Goal: Task Accomplishment & Management: Use online tool/utility

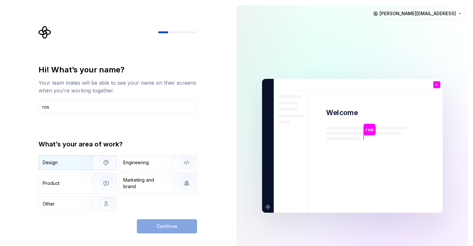
type input "ros"
click at [73, 164] on div "Design" at bounding box center [63, 162] width 41 height 6
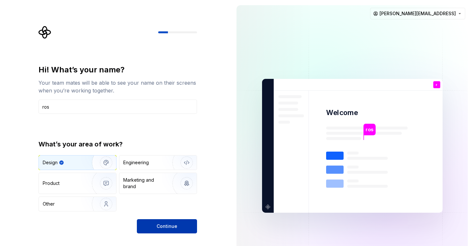
click at [165, 229] on span "Continue" at bounding box center [166, 226] width 21 height 6
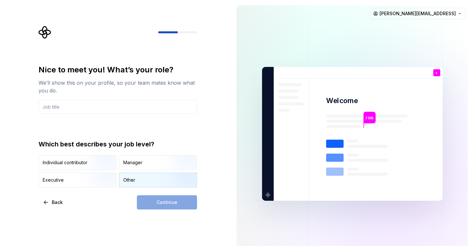
click at [136, 177] on div "Other" at bounding box center [157, 180] width 77 height 14
click at [173, 203] on div "Continue" at bounding box center [167, 202] width 60 height 14
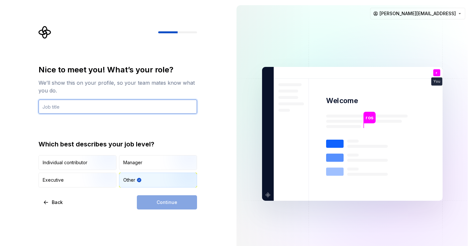
click at [132, 102] on input "text" at bounding box center [117, 107] width 158 height 14
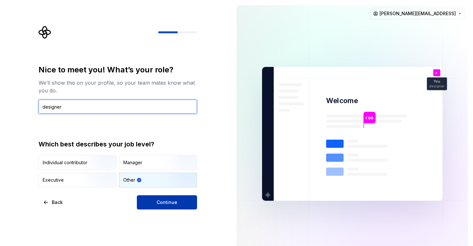
type input "designer"
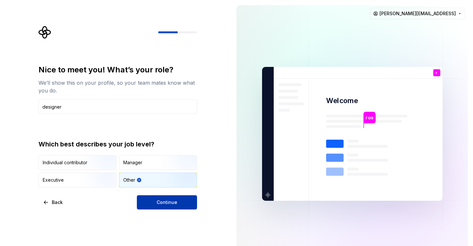
click at [155, 198] on button "Continue" at bounding box center [167, 202] width 60 height 14
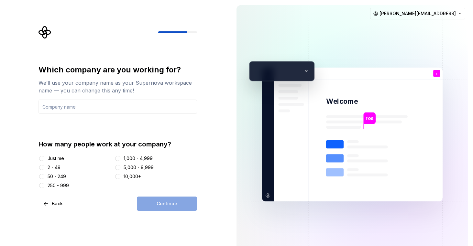
click at [55, 167] on div "2 - 49" at bounding box center [54, 167] width 13 height 6
click at [44, 167] on button "2 - 49" at bounding box center [41, 167] width 5 height 5
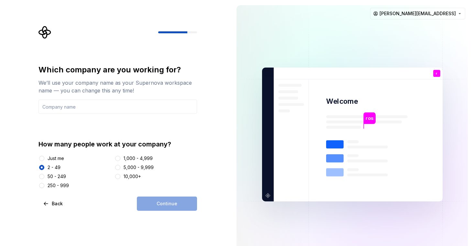
click at [153, 209] on div "Continue" at bounding box center [167, 204] width 60 height 14
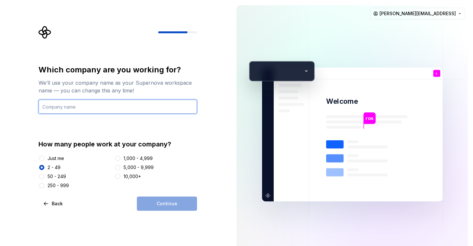
click at [124, 106] on input "text" at bounding box center [117, 107] width 158 height 14
type input "sharelock"
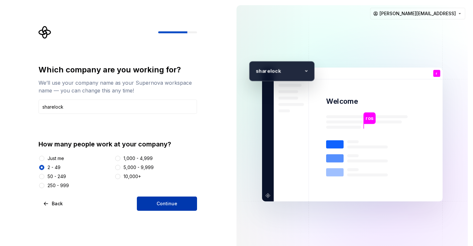
click at [167, 205] on span "Continue" at bounding box center [166, 203] width 21 height 6
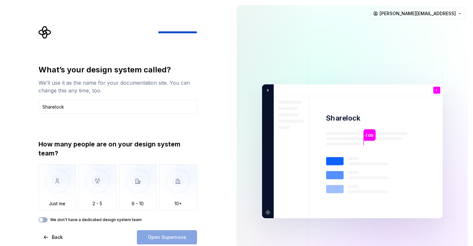
type input "Sharelock"
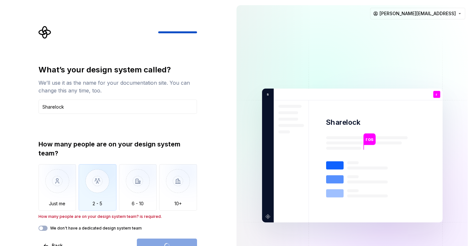
click at [95, 184] on img "button" at bounding box center [98, 185] width 38 height 43
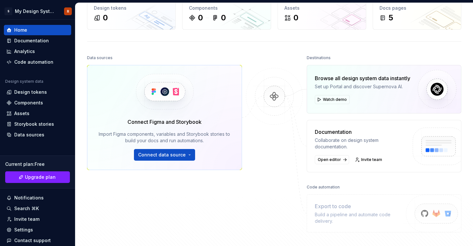
scroll to position [39, 0]
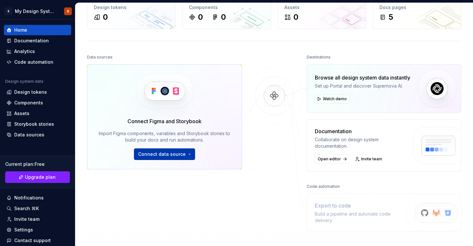
click at [167, 154] on span "Connect data source" at bounding box center [162, 154] width 48 height 6
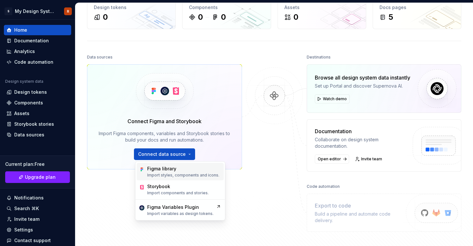
click at [167, 172] on div "Figma library Import styles, components and icons." at bounding box center [183, 172] width 72 height 12
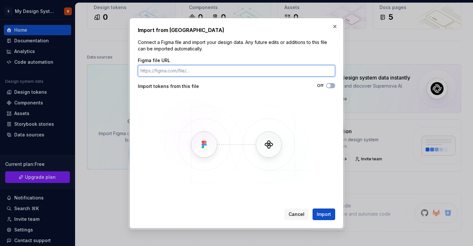
paste input "https://www.figma.com/design/OxFtyYMinl6d3NYjwrwMLv/ITDR-Design-System?node-id=…"
type input "https://www.figma.com/design/OxFtyYMinl6d3NYjwrwMLv/ITDR-Design-System?node-id=…"
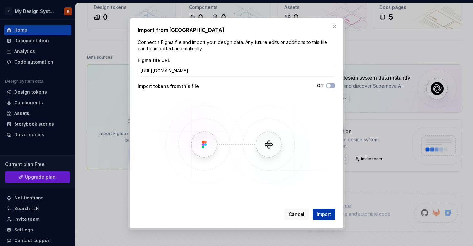
scroll to position [0, 0]
click at [327, 213] on span "Import" at bounding box center [324, 214] width 14 height 6
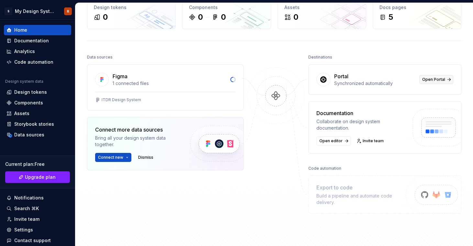
click at [431, 80] on span "Open Portal" at bounding box center [433, 79] width 23 height 5
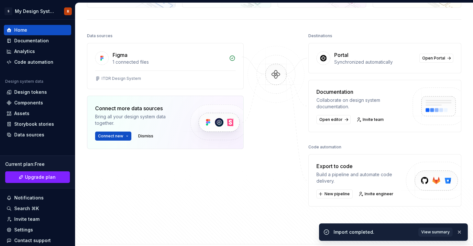
scroll to position [61, 0]
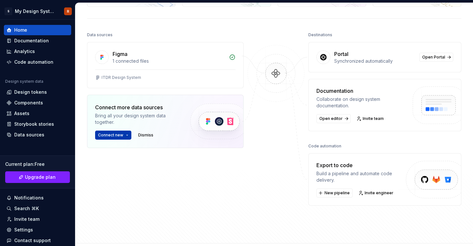
click at [120, 136] on span "Connect new" at bounding box center [110, 135] width 25 height 5
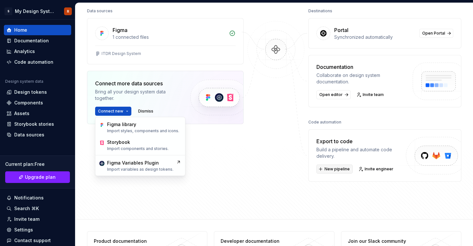
scroll to position [0, 0]
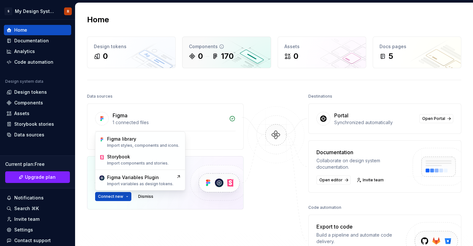
click at [229, 56] on div "170" at bounding box center [227, 56] width 13 height 10
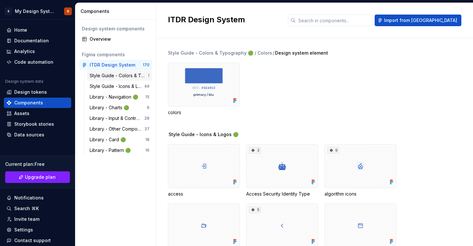
click at [115, 79] on div "Style Guide - Colors & Typography 🟢" at bounding box center [119, 75] width 58 height 6
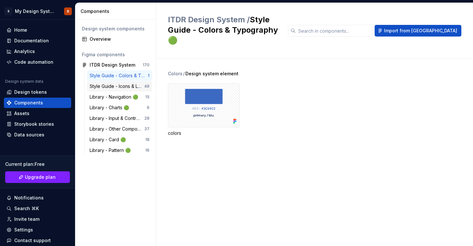
click at [114, 89] on div "Style Guide - Icons & Logos 🟢" at bounding box center [117, 86] width 55 height 6
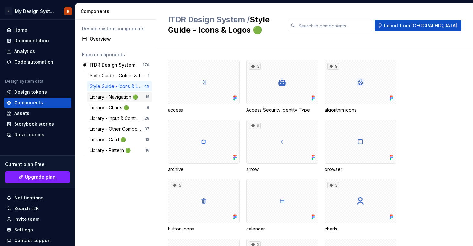
click at [114, 97] on div "Library - Navigation 🟢" at bounding box center [115, 97] width 51 height 6
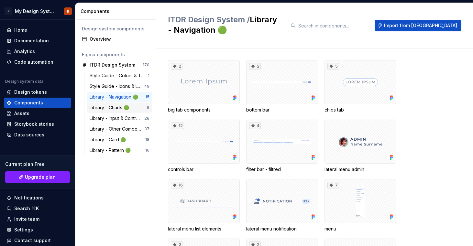
click at [115, 113] on div "Library - Charts 🟢 6" at bounding box center [119, 107] width 65 height 10
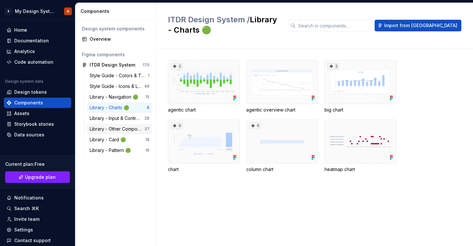
click at [116, 125] on div "Library - Other Components 🟢 37" at bounding box center [119, 129] width 65 height 10
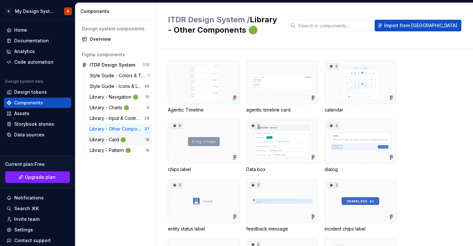
click at [116, 135] on div "Library - Card 🟢 18" at bounding box center [119, 139] width 65 height 10
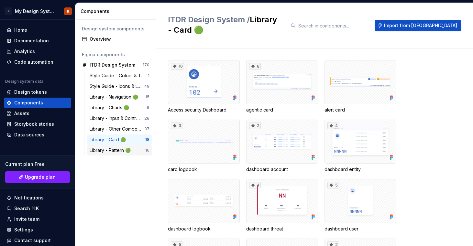
click at [116, 150] on div "Library - Pattern 🟢" at bounding box center [112, 150] width 44 height 6
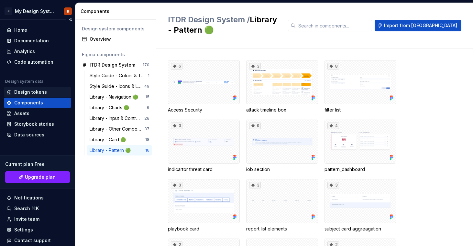
click at [40, 91] on div "Design tokens" at bounding box center [30, 92] width 33 height 6
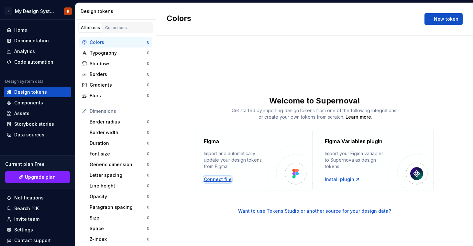
click at [219, 181] on div "Connect file" at bounding box center [218, 179] width 28 height 6
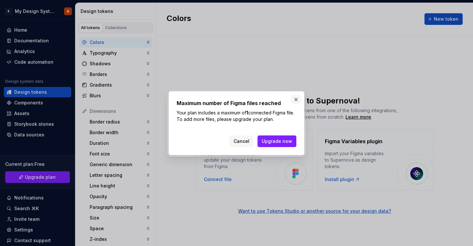
click at [294, 100] on button "button" at bounding box center [295, 99] width 9 height 9
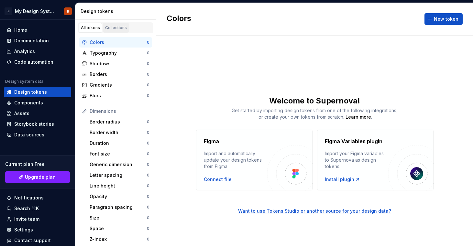
click at [115, 28] on div "Collections" at bounding box center [116, 27] width 22 height 5
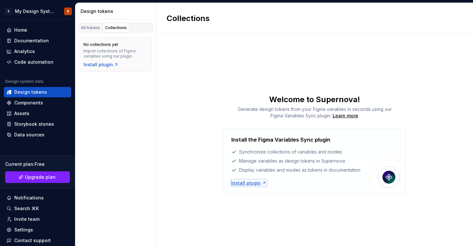
click at [255, 185] on div "Install plugin" at bounding box center [248, 183] width 35 height 6
click at [40, 30] on div "Home" at bounding box center [37, 30] width 62 height 6
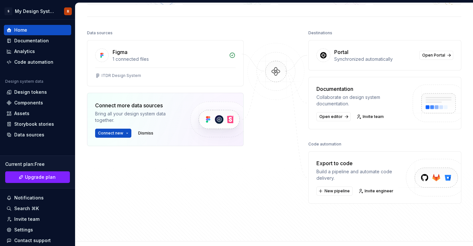
scroll to position [79, 0]
